Goal: Check status: Check status

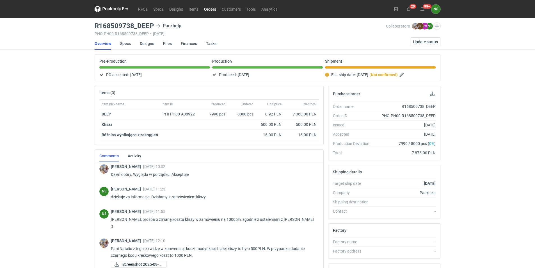
click at [211, 9] on link "Orders" at bounding box center [210, 9] width 18 height 7
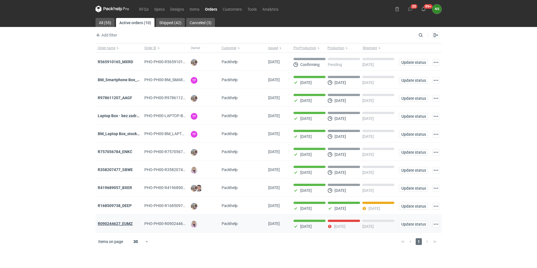
click at [123, 226] on strong "R090244627_EUMZ" at bounding box center [115, 223] width 35 height 4
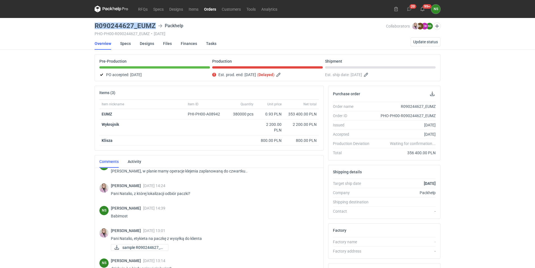
drag, startPoint x: 157, startPoint y: 24, endPoint x: 93, endPoint y: 26, distance: 63.5
click at [93, 26] on main "R090244627_EUMZ Packhelp PHO-PH00-R090244627_EUMZ • [DATE] Collaborators [PERSO…" at bounding box center [267, 189] width 350 height 343
copy h3 "R090244627_EUMZ"
